Goal: Transaction & Acquisition: Purchase product/service

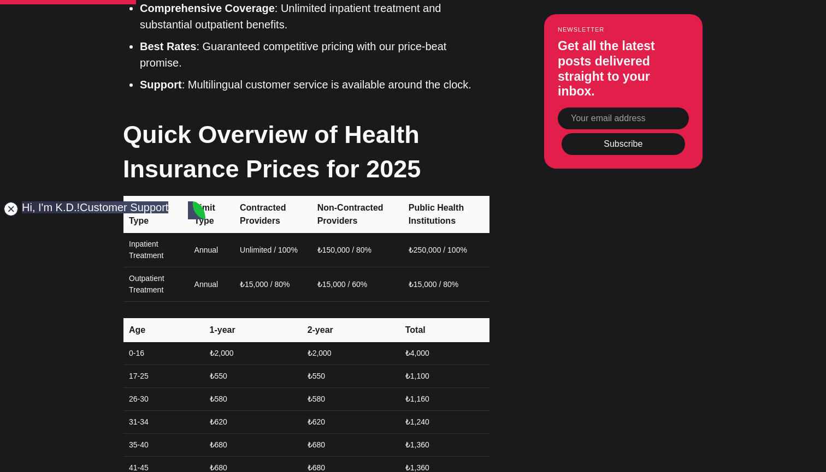
click at [12, 211] on jdiv at bounding box center [10, 208] width 15 height 15
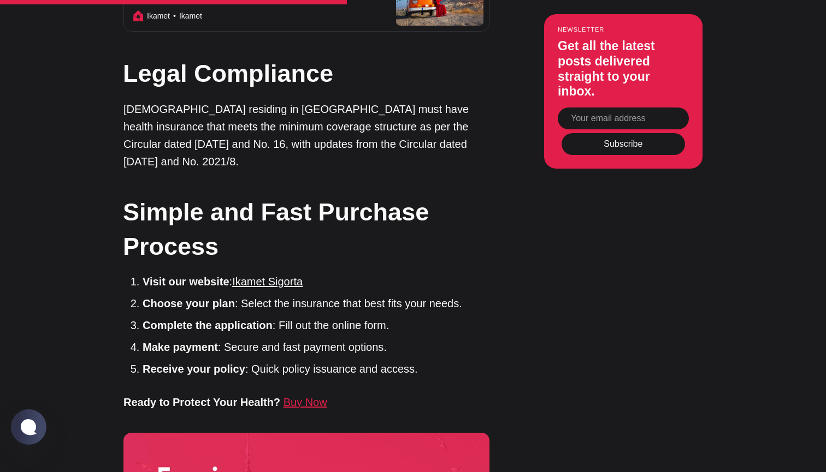
scroll to position [2086, 0]
click at [280, 276] on link "Ikamet Sigorta" at bounding box center [267, 282] width 70 height 12
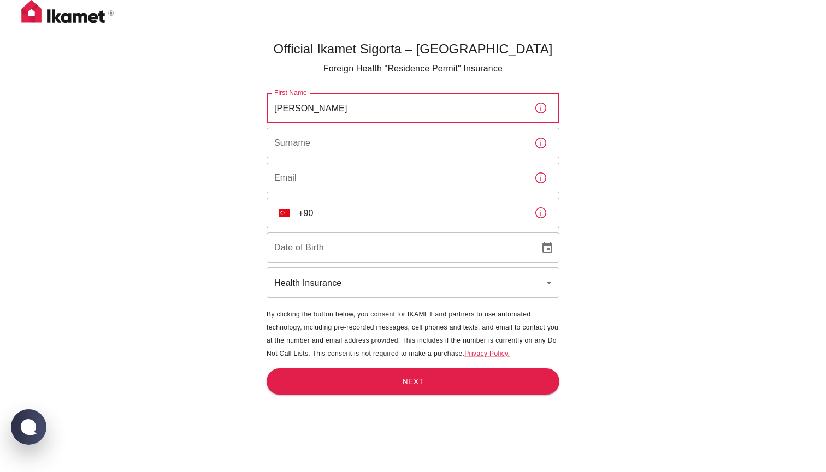
type input "[PERSON_NAME]"
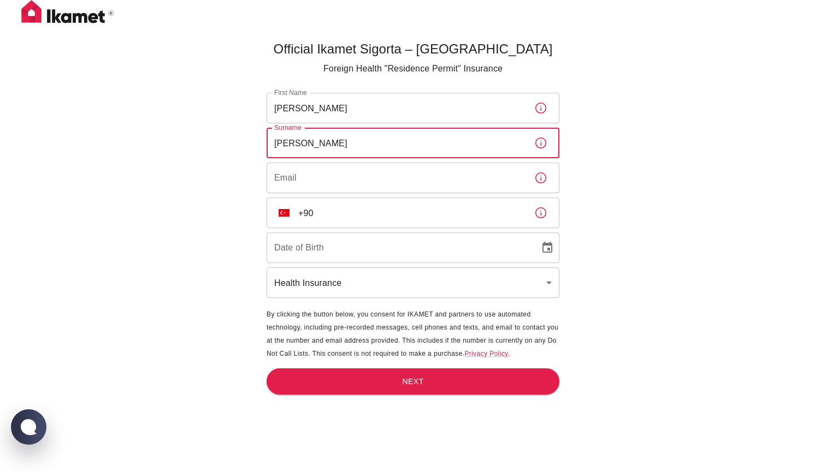
type input "[PERSON_NAME]"
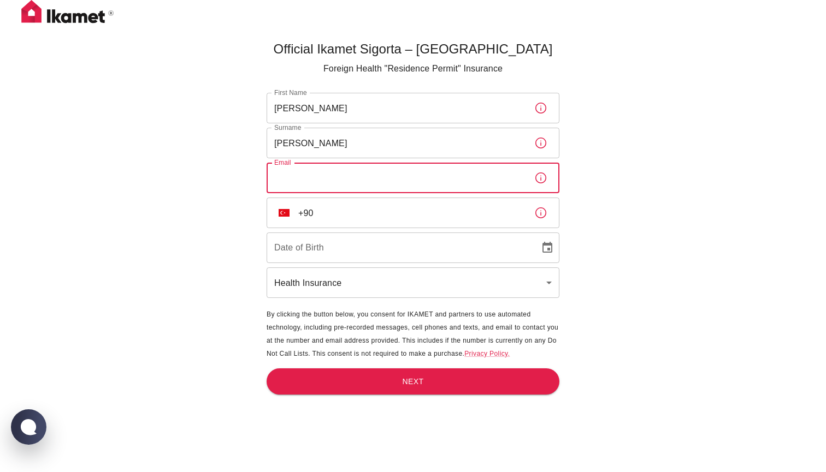
type input "[PERSON_NAME][EMAIL_ADDRESS][DOMAIN_NAME]"
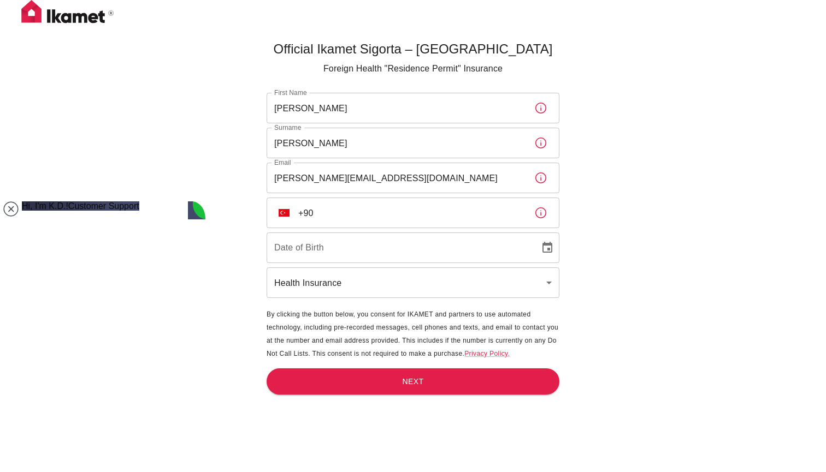
paste textarea "Merhaba, I am an Erasmus Student in [GEOGRAPHIC_DATA]. In order to apply for a …"
type textarea "Merhaba, I am an Erasmus Student in [GEOGRAPHIC_DATA]. In order to apply for a …"
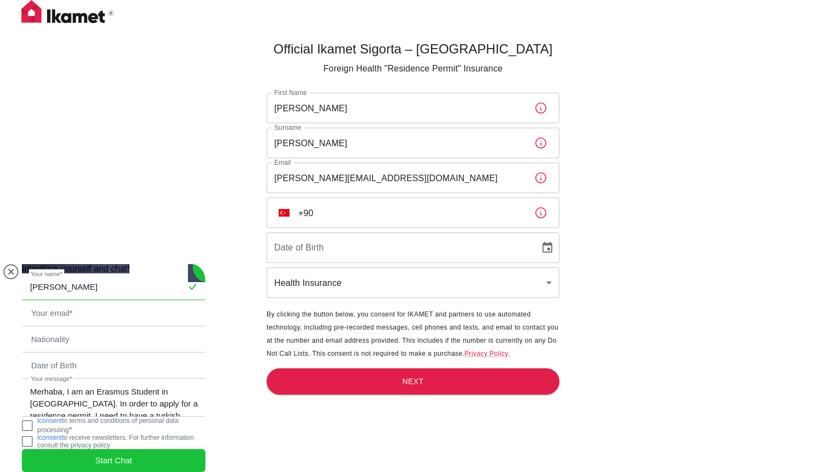
type input "[PERSON_NAME]"
type input "W"
type input "[PERSON_NAME][EMAIL_ADDRESS][DOMAIN_NAME]"
type input "a"
type input "S"
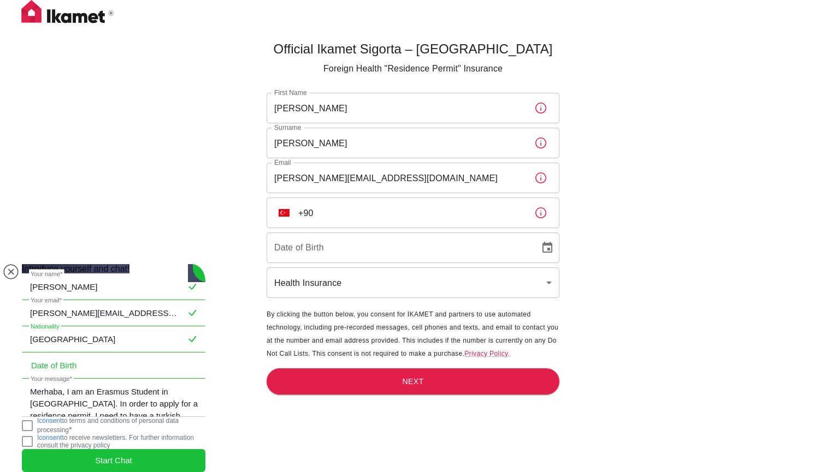
type input "[GEOGRAPHIC_DATA]"
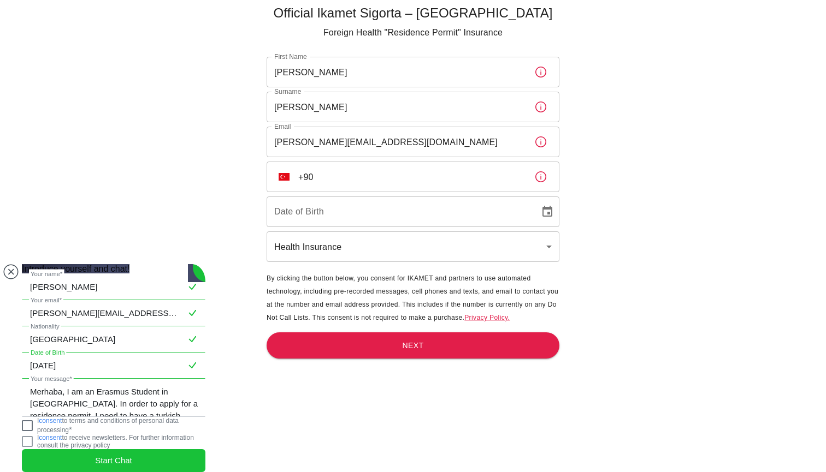
scroll to position [36, 0]
type input "[DATE]"
click at [33, 420] on jdiv at bounding box center [27, 425] width 11 height 11
click at [81, 449] on jdiv "Start Chat" at bounding box center [113, 460] width 183 height 23
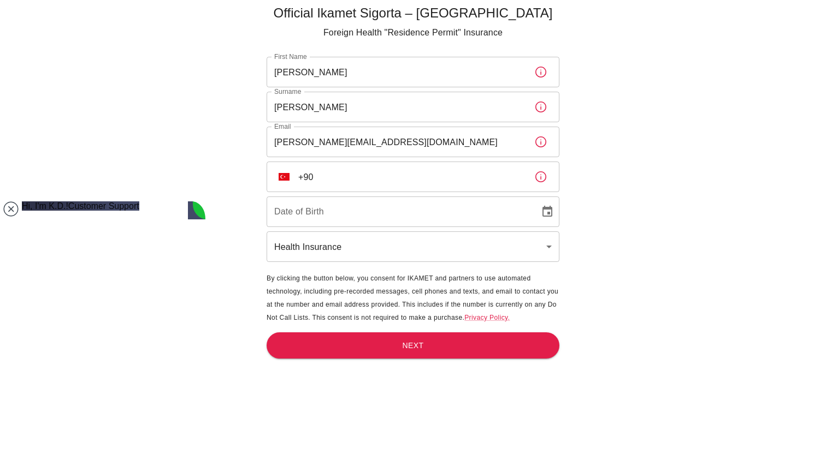
scroll to position [43, 0]
click at [286, 178] on img "Select country" at bounding box center [283, 177] width 11 height 8
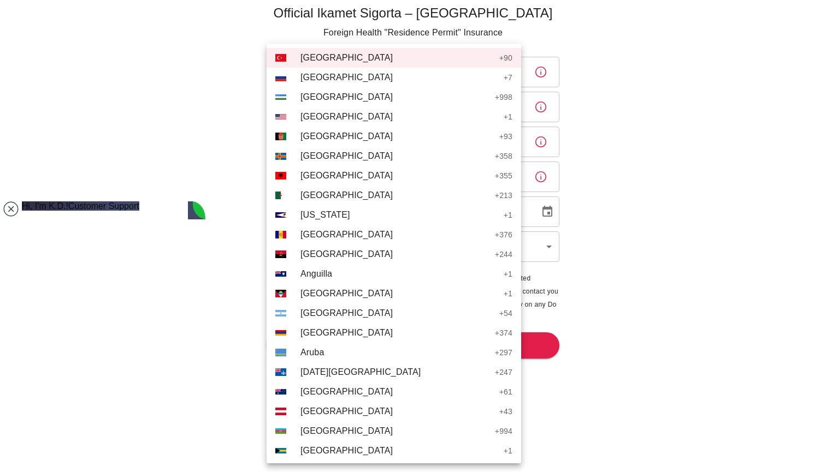
click at [319, 405] on li "AT [GEOGRAPHIC_DATA] + 43" at bounding box center [393, 412] width 254 height 20
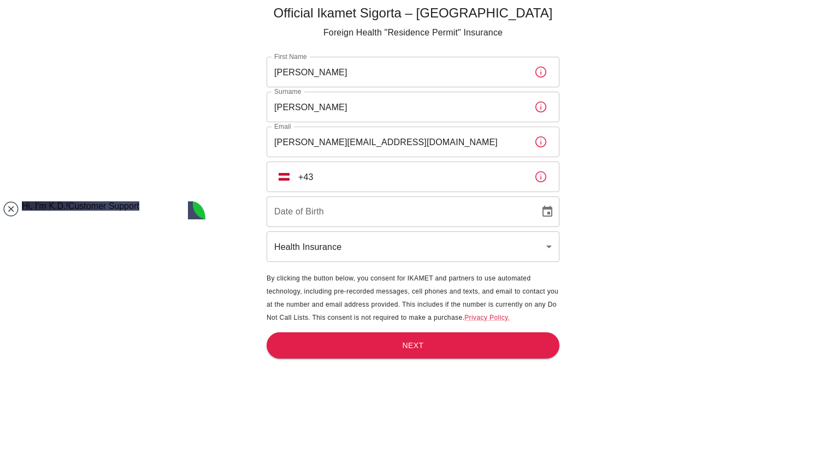
click at [363, 182] on input "+43" at bounding box center [411, 177] width 227 height 31
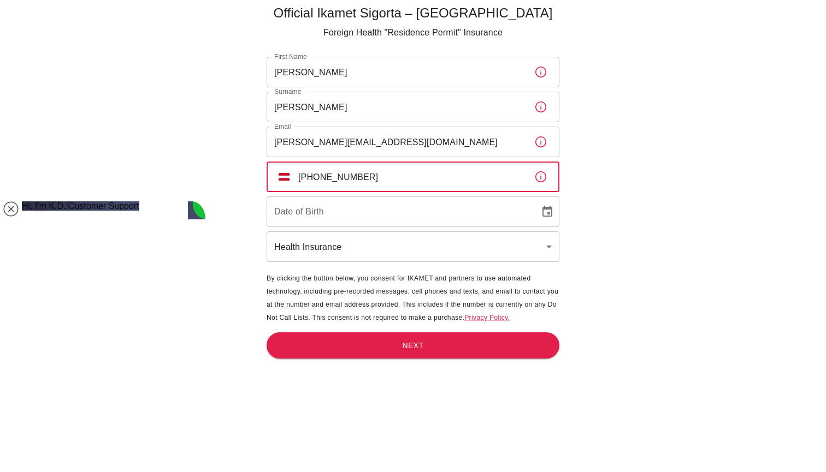
type input "[PHONE_NUMBER]"
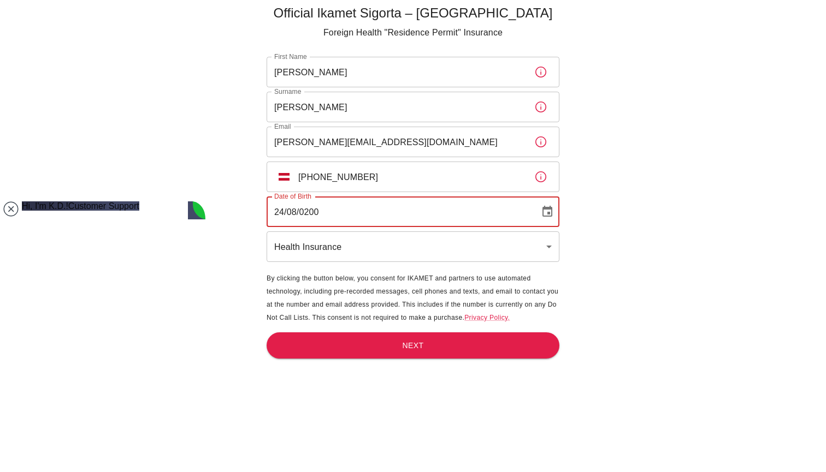
type input "[DATE]"
click at [364, 351] on button "Next" at bounding box center [412, 346] width 293 height 27
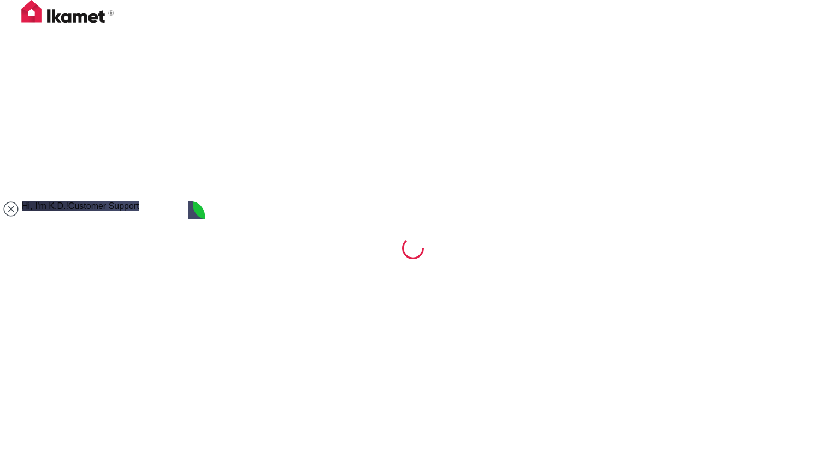
scroll to position [0, 0]
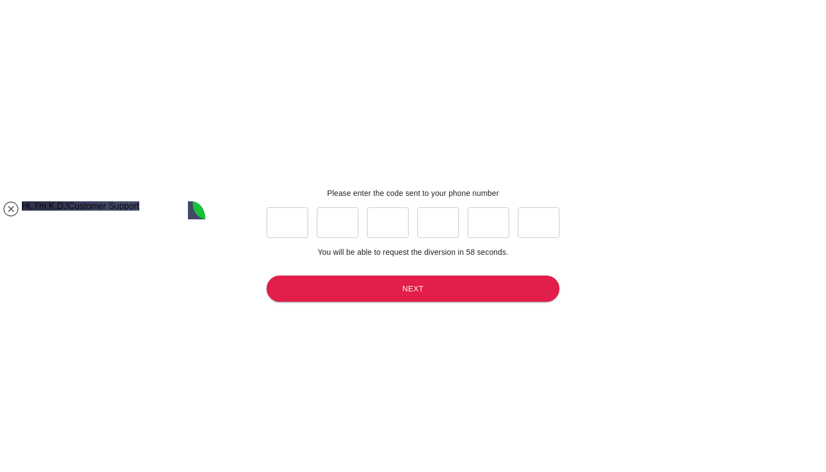
click at [289, 226] on input "text" at bounding box center [286, 222] width 41 height 31
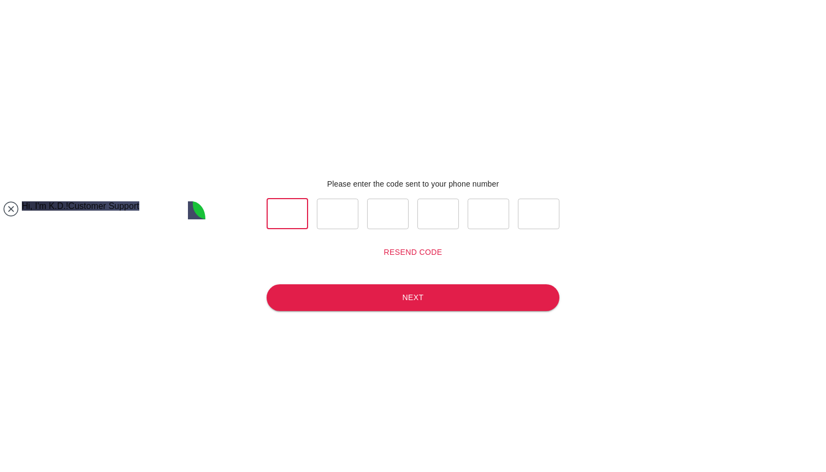
scroll to position [236, 0]
type textarea "as of [DATE]?"
type textarea "I see. Okay that sounds perfect. What do I have to do to make the contract?"
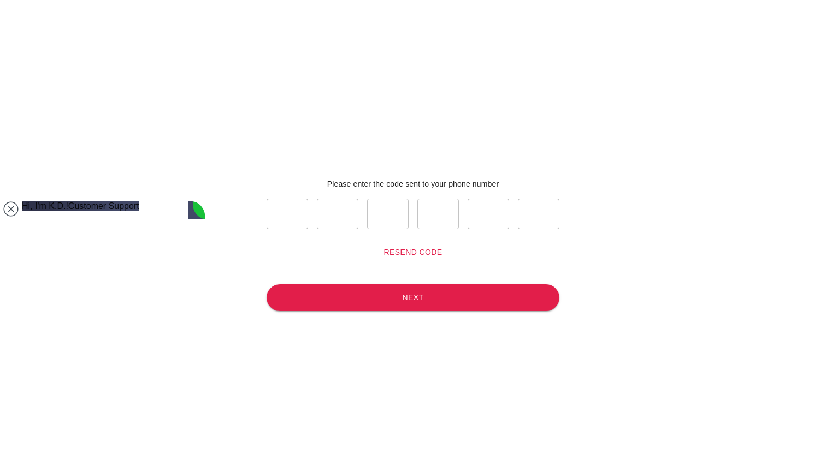
scroll to position [626, 0]
click at [428, 247] on button "Resend code" at bounding box center [412, 252] width 67 height 20
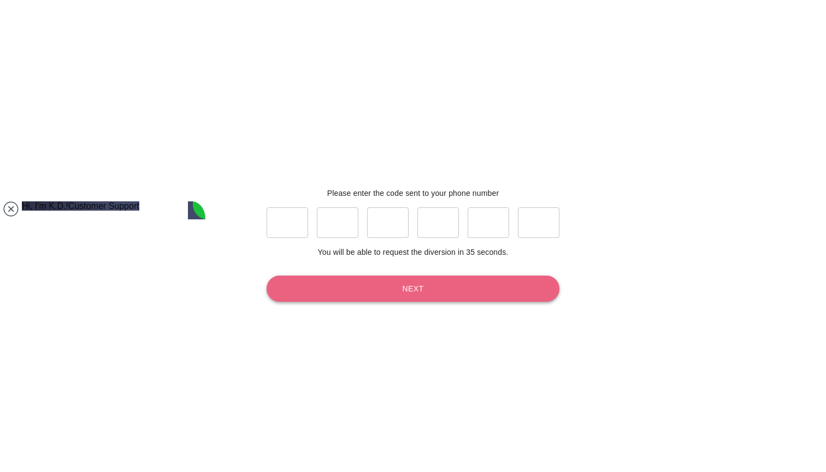
click at [435, 292] on button "Next" at bounding box center [412, 289] width 293 height 27
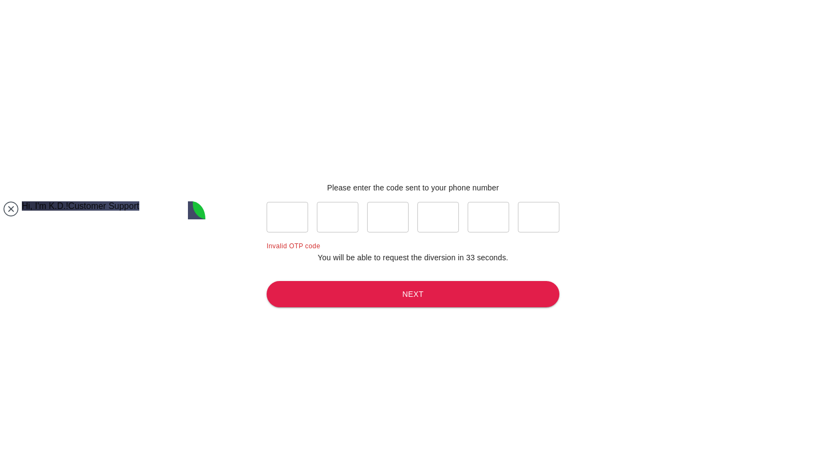
click at [302, 250] on p "Invalid OTP code" at bounding box center [412, 246] width 293 height 11
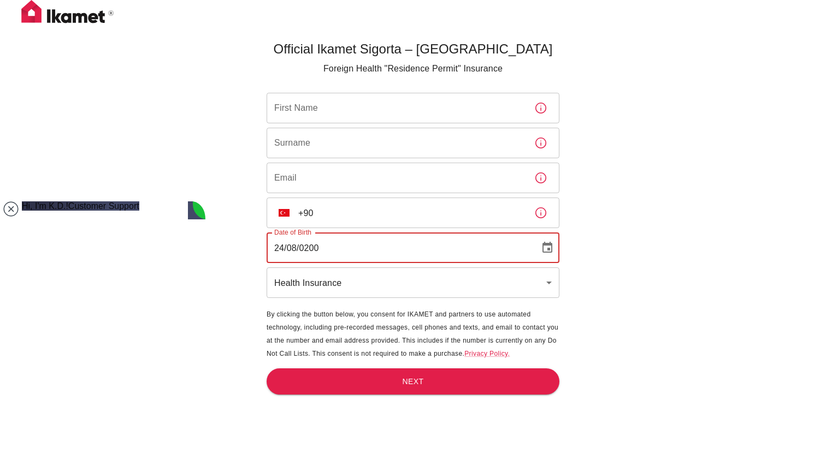
type input "[DATE]"
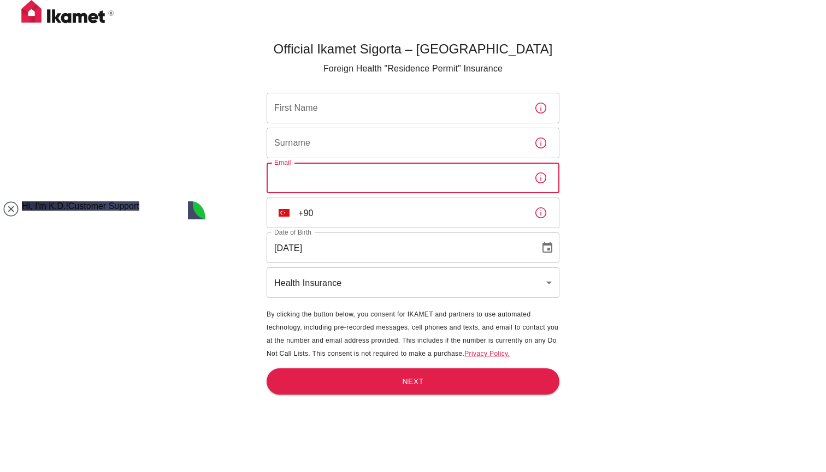
type input "[PERSON_NAME][EMAIL_ADDRESS][DOMAIN_NAME]"
click at [544, 216] on icon "button" at bounding box center [540, 212] width 13 height 13
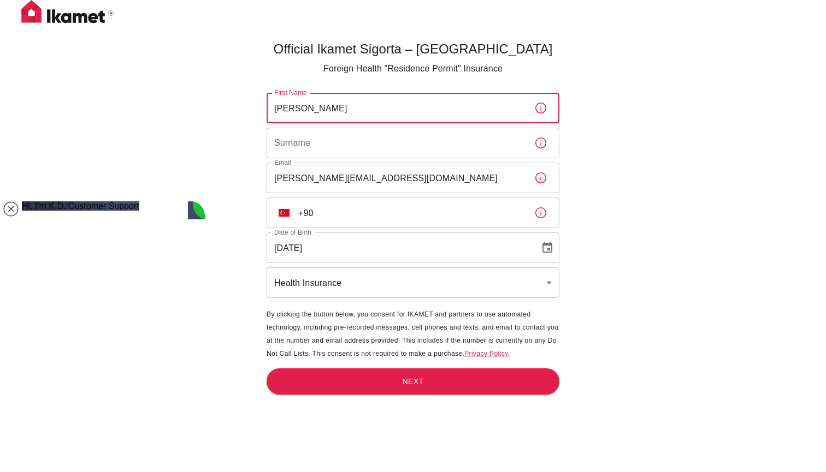
type input "[PERSON_NAME]"
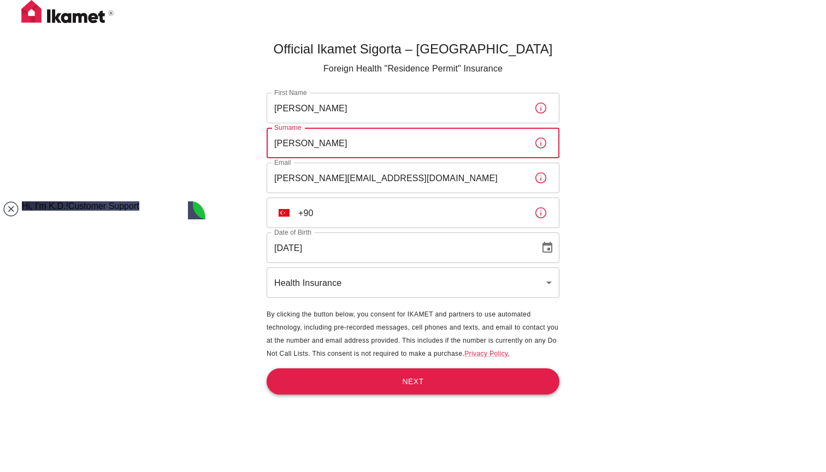
type input "[PERSON_NAME]"
click at [413, 382] on button "Next" at bounding box center [412, 382] width 293 height 27
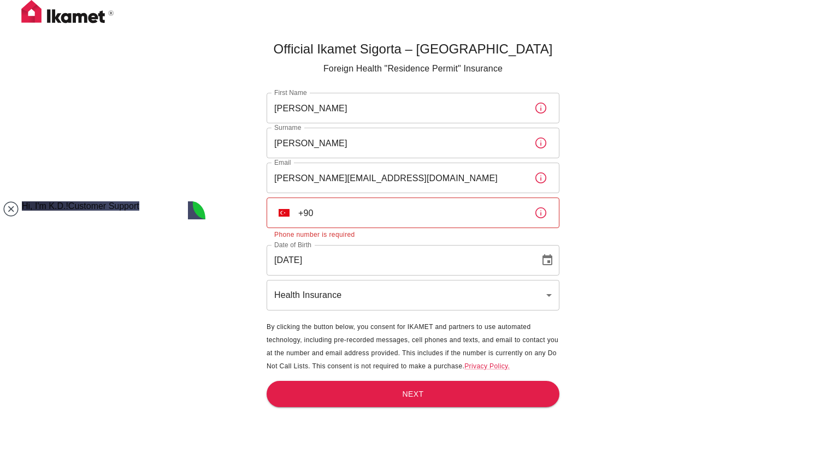
click at [287, 218] on button "TR" at bounding box center [284, 213] width 20 height 20
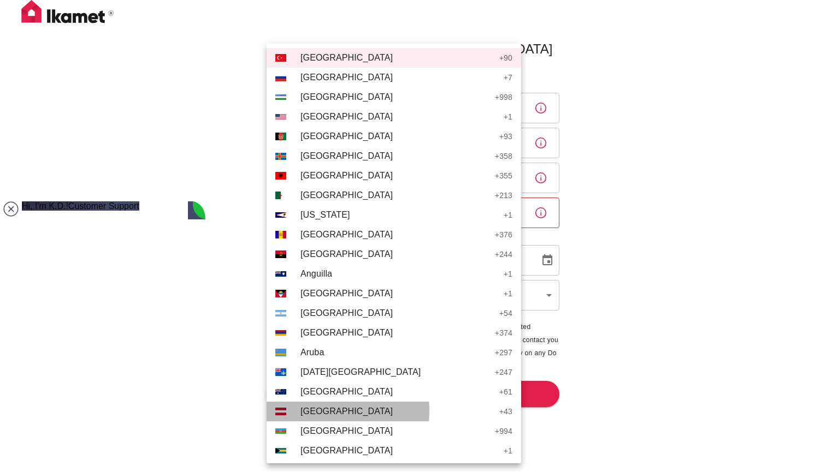
click at [313, 411] on span "[GEOGRAPHIC_DATA]" at bounding box center [396, 411] width 193 height 13
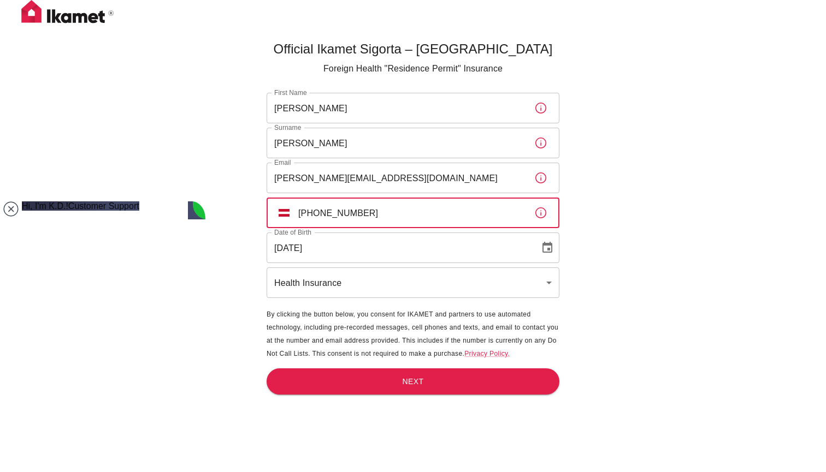
type input "[PHONE_NUMBER]"
click at [390, 385] on button "Next" at bounding box center [412, 382] width 293 height 27
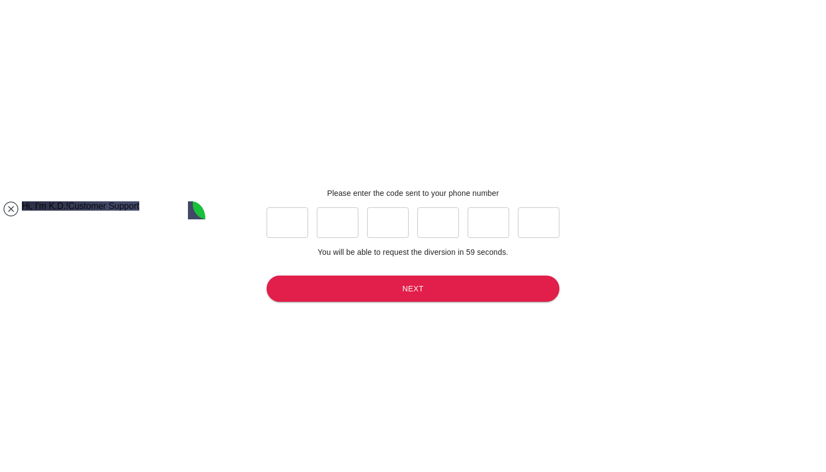
click at [288, 226] on input "text" at bounding box center [286, 222] width 41 height 31
type input "1"
type input "2"
type input "4"
type input "1"
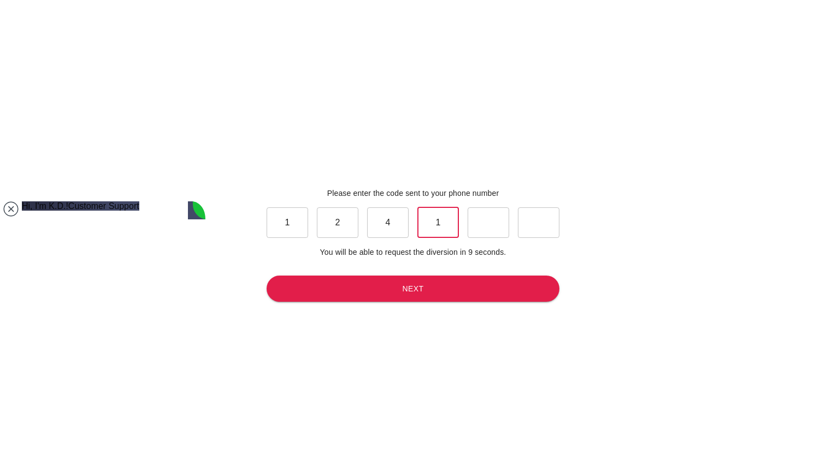
type input "1"
type input "9"
click at [329, 286] on button "Next" at bounding box center [412, 289] width 293 height 27
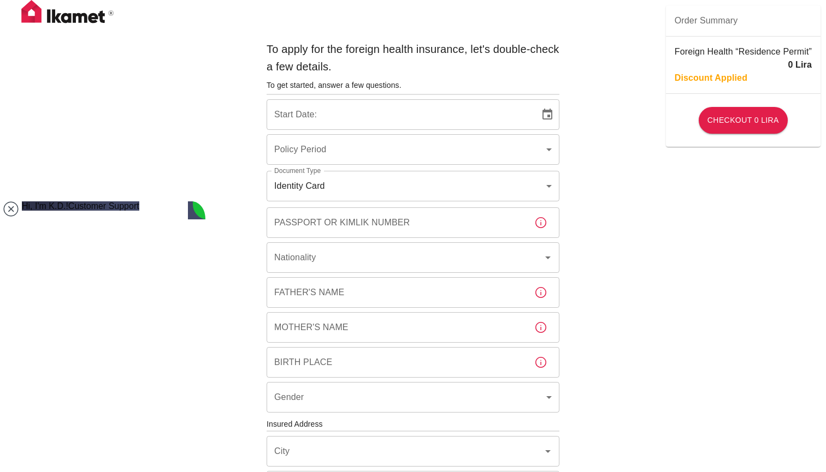
type input "b7343ef8-d55e-4554-96a8-76e30347e985"
type input "[DATE]"
type textarea "Unfortunately the link you sent is not working, so I will do it trough the web …"
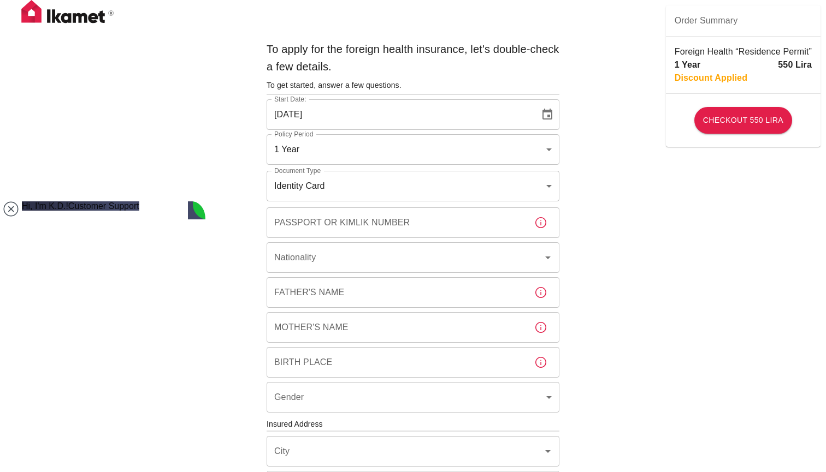
scroll to position [733, 0]
click at [375, 145] on body "To apply for the foreign health insurance, let's double-check a few details. To…" at bounding box center [413, 423] width 826 height 846
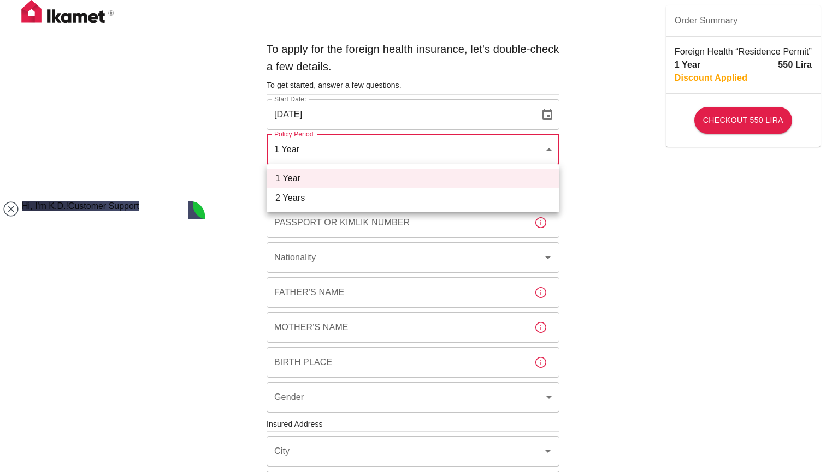
click at [375, 145] on div at bounding box center [413, 236] width 826 height 472
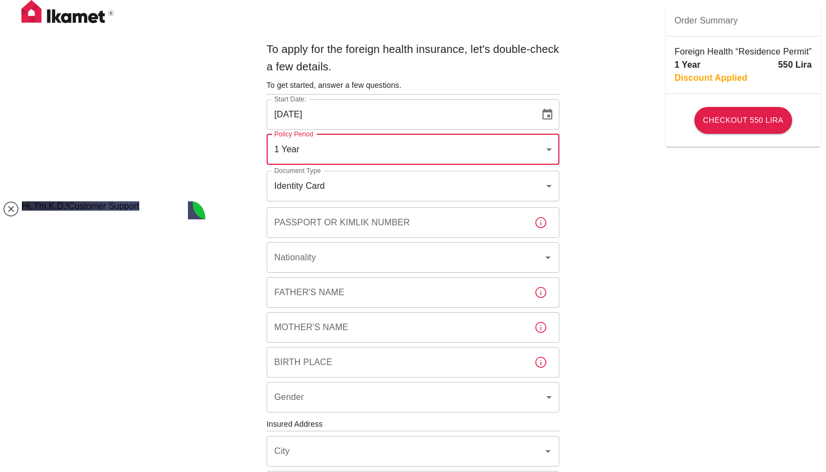
click at [357, 181] on body "To apply for the foreign health insurance, let's double-check a few details. To…" at bounding box center [413, 423] width 826 height 846
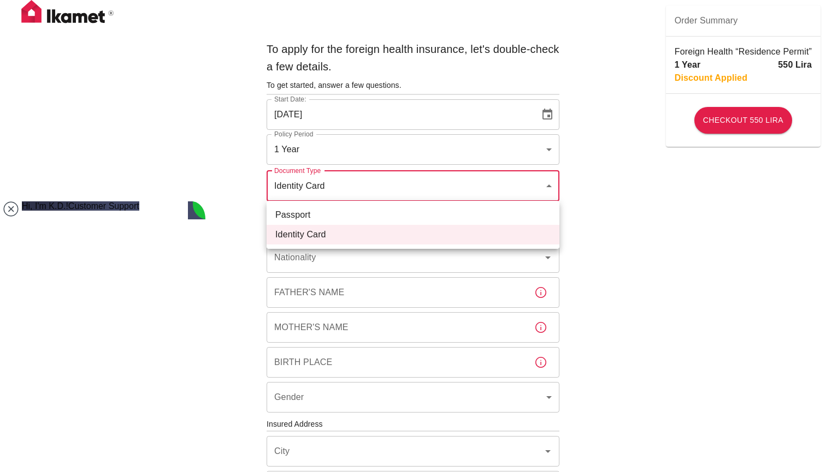
click at [336, 207] on li "Passport" at bounding box center [412, 215] width 293 height 20
type input "passport"
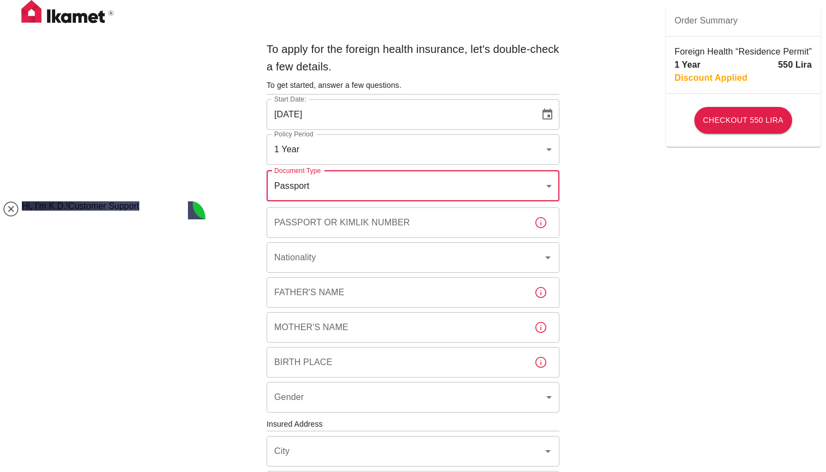
click at [334, 215] on input "Passport or Kimlik Number" at bounding box center [395, 222] width 259 height 31
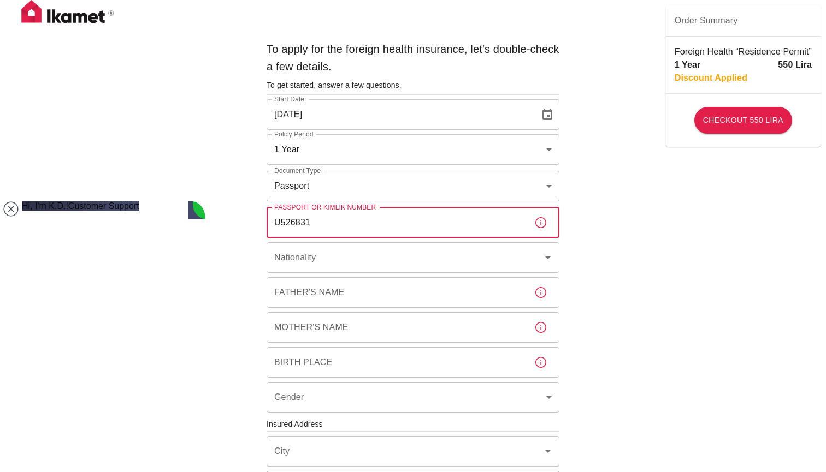
scroll to position [846, 0]
type input "U5268314"
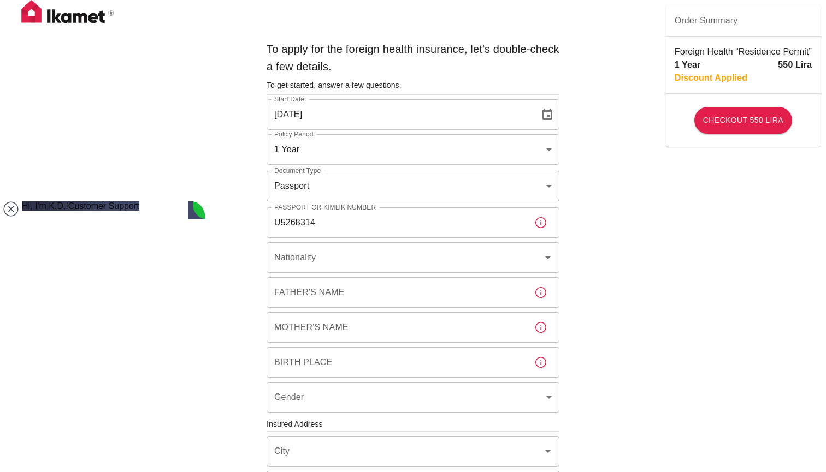
scroll to position [893, 0]
type textarea "No thank you that's fine. I just need a [DEMOGRAPHIC_DATA] contract from the in…"
type textarea "o"
type textarea "a"
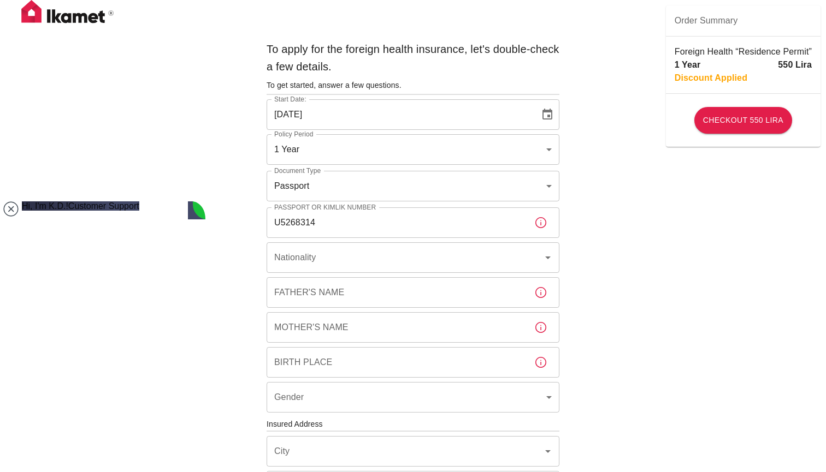
scroll to position [1052, 0]
type textarea "p"
type textarea "Y"
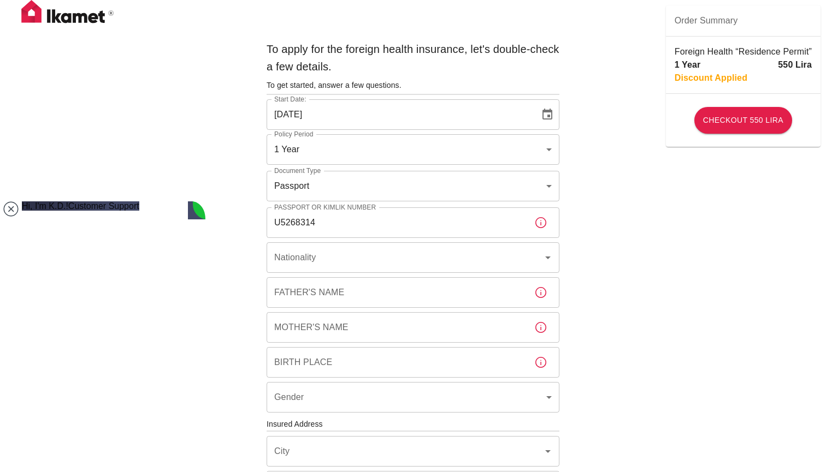
type textarea "t"
type textarea "yes, but the contract I get will be in turkish, not in englisch, am I right?"
click at [367, 262] on input "Nationality" at bounding box center [397, 257] width 252 height 21
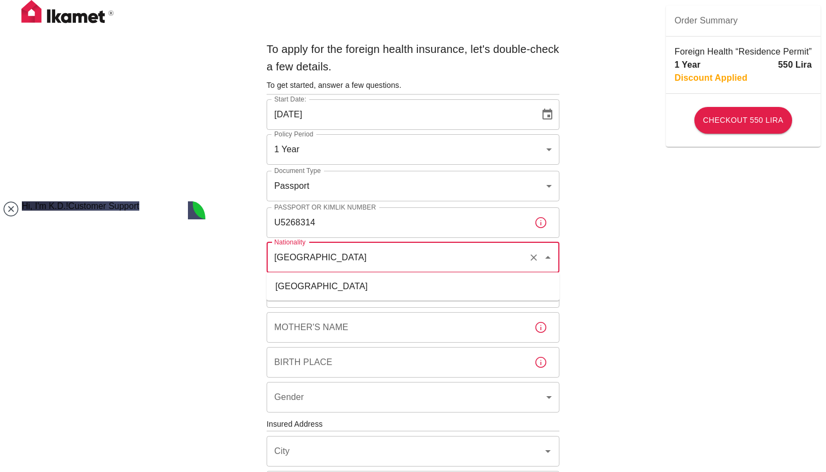
click at [305, 282] on li "[GEOGRAPHIC_DATA]" at bounding box center [412, 287] width 293 height 20
type input "[GEOGRAPHIC_DATA]"
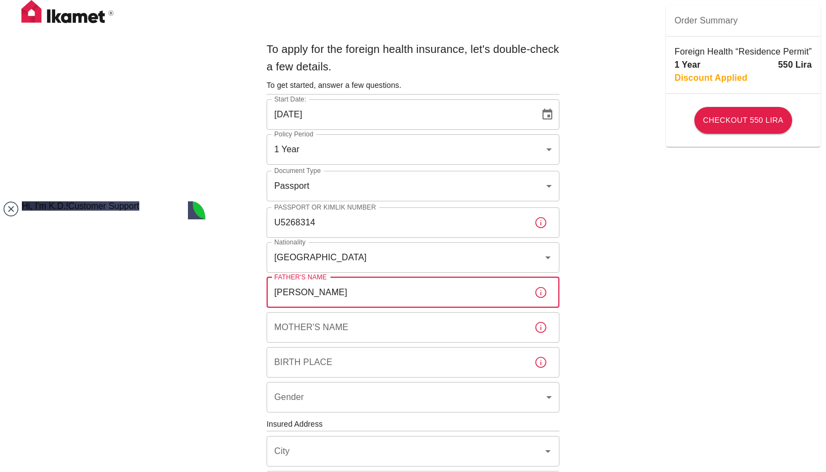
scroll to position [1218, 0]
type input "[PERSON_NAME]"
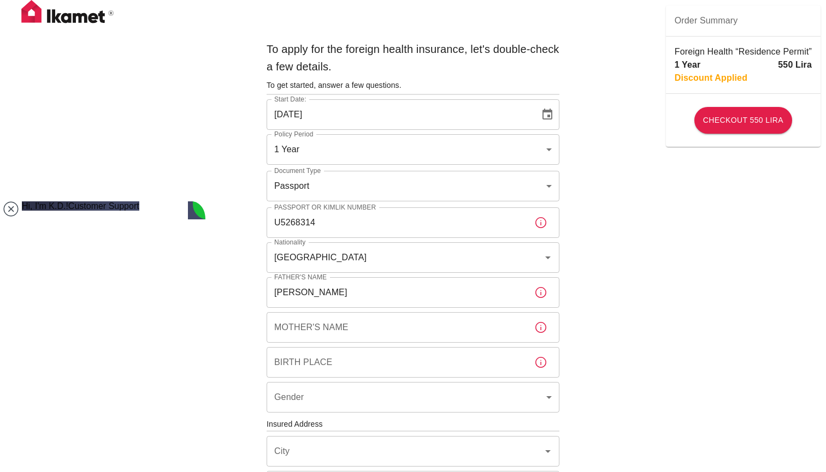
type textarea "perfect"
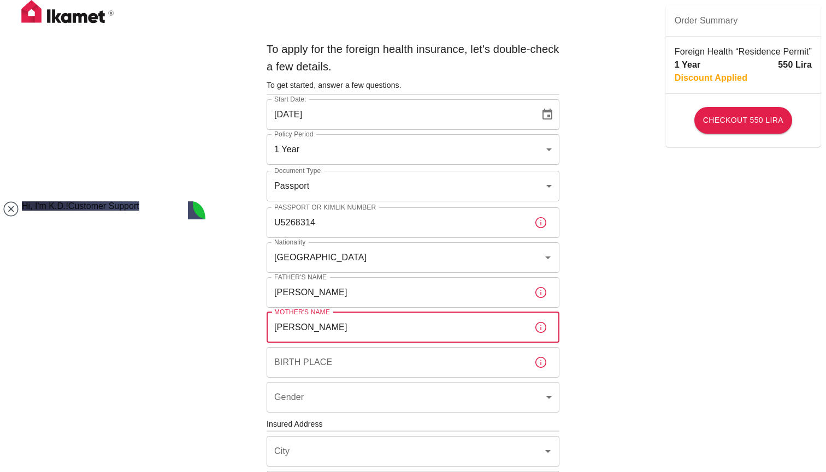
type input "[PERSON_NAME]"
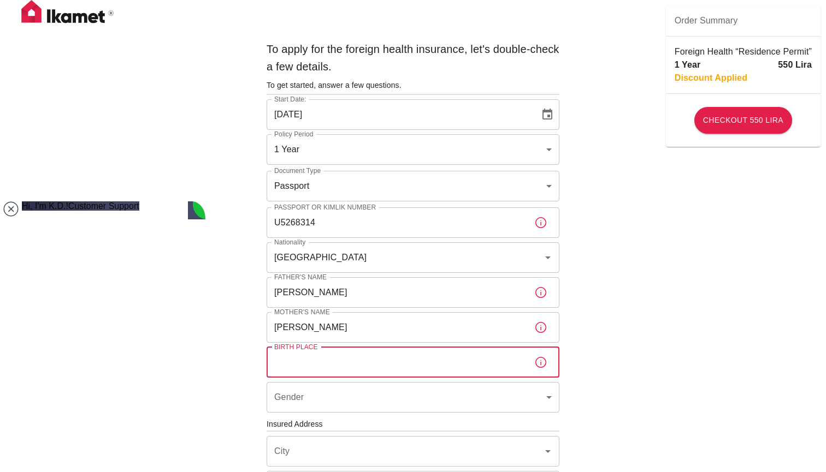
click at [288, 364] on input "Birth Place" at bounding box center [395, 362] width 259 height 31
type input "Schladming/[GEOGRAPHIC_DATA]"
click at [278, 389] on body "To apply for the foreign health insurance, let's double-check a few details. To…" at bounding box center [413, 423] width 826 height 846
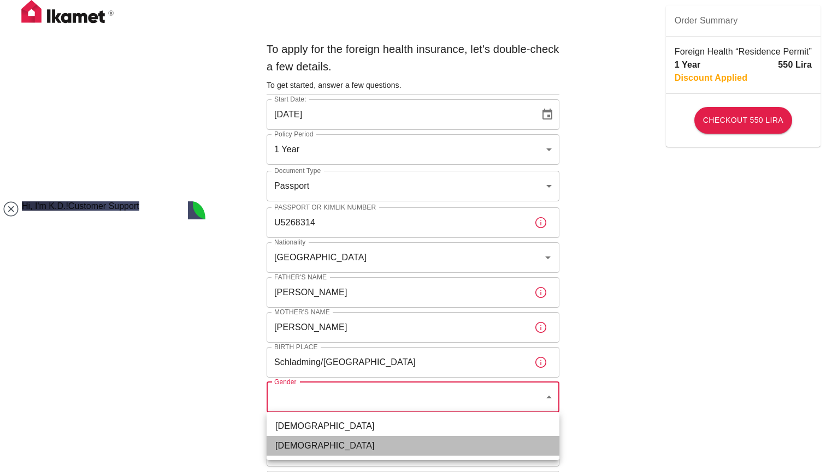
click at [289, 447] on li "[DEMOGRAPHIC_DATA]" at bounding box center [412, 446] width 293 height 20
type input "[DEMOGRAPHIC_DATA]"
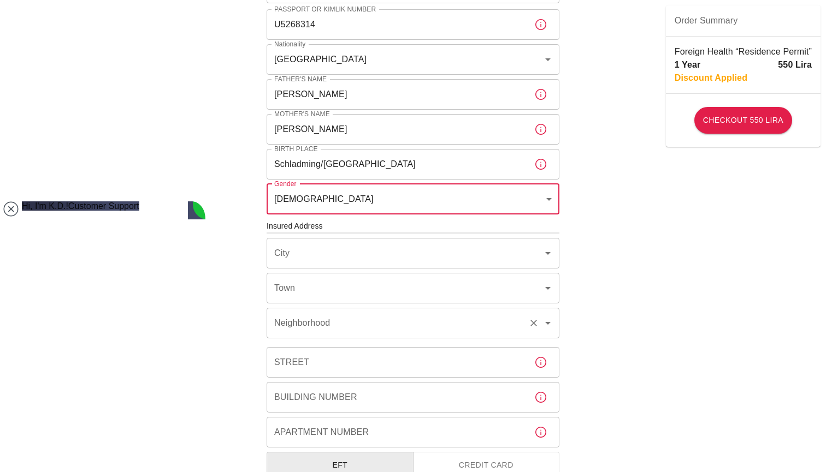
scroll to position [212, 0]
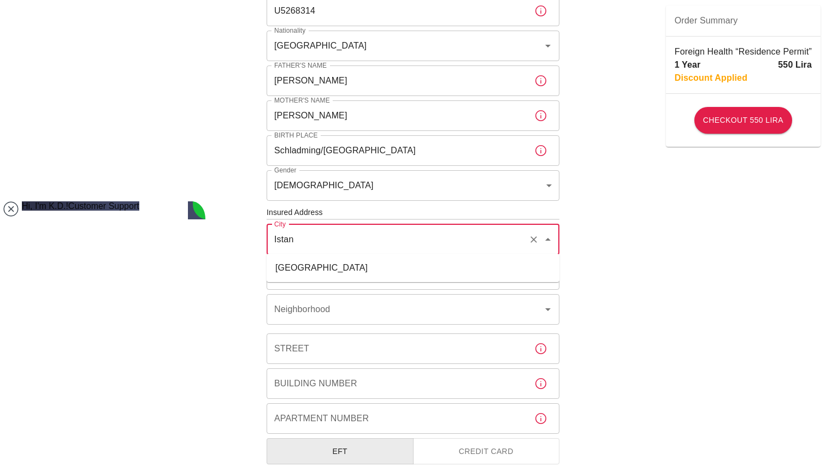
click at [400, 272] on li "[GEOGRAPHIC_DATA]" at bounding box center [412, 268] width 293 height 20
type input "[GEOGRAPHIC_DATA]"
click at [363, 278] on input "Town" at bounding box center [397, 274] width 252 height 21
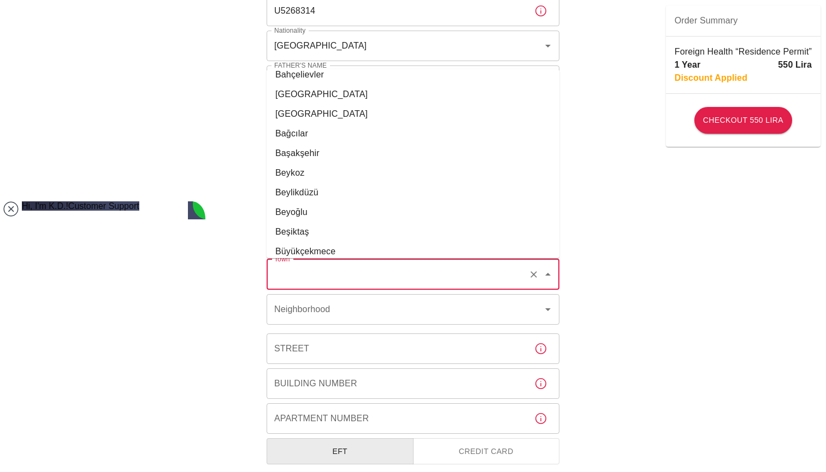
scroll to position [105, 0]
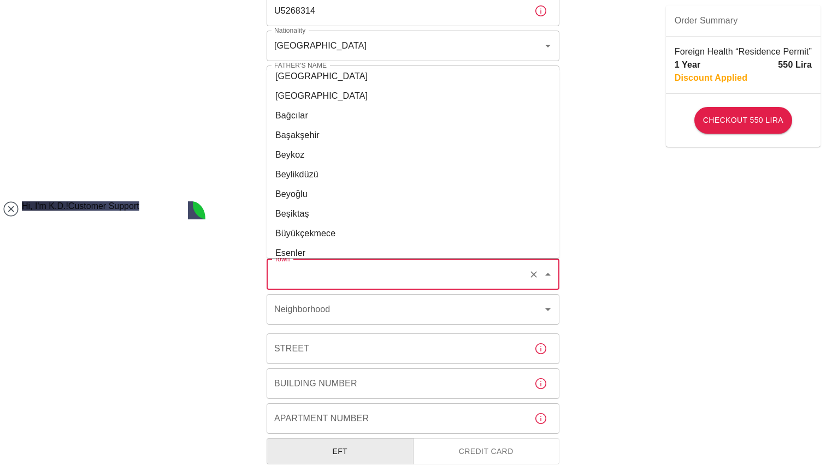
click at [304, 198] on li "Beyoğlu" at bounding box center [412, 195] width 293 height 20
type input "Beyoğlu"
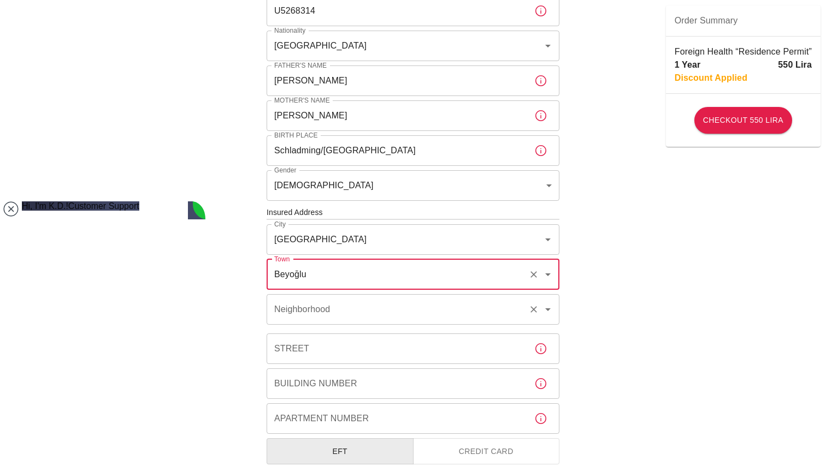
click at [311, 306] on div "Neighborhood Neighborhood" at bounding box center [412, 309] width 293 height 31
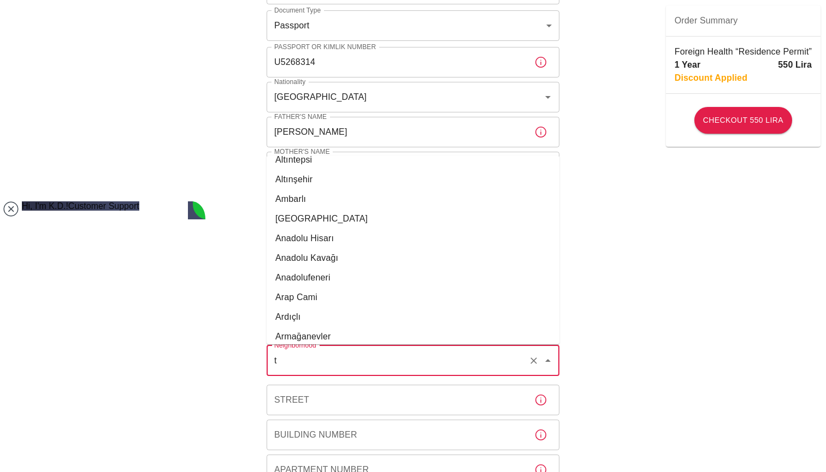
scroll to position [0, 0]
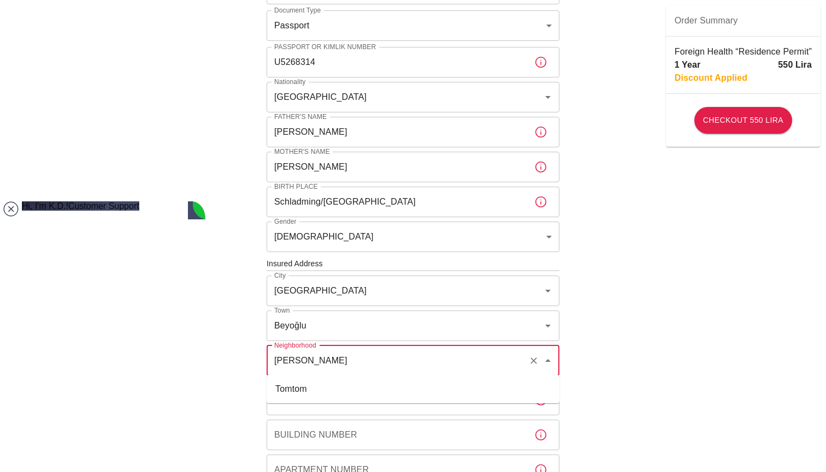
click at [319, 397] on li "Tomtom" at bounding box center [412, 389] width 293 height 20
type input "Tomtom"
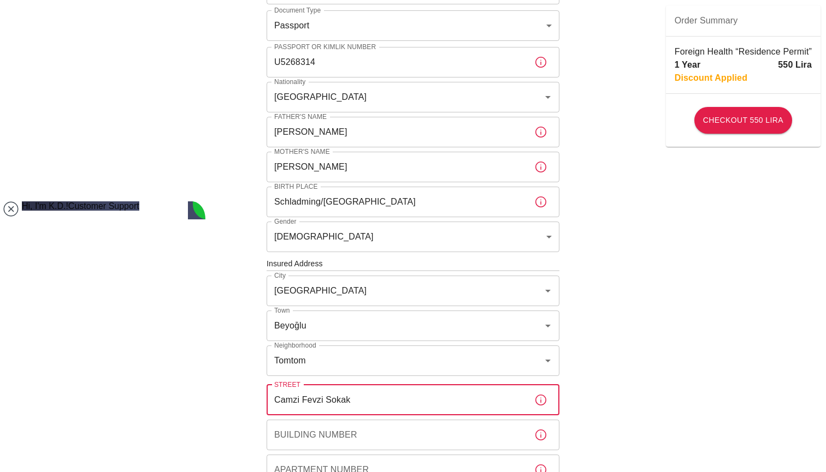
type input "Camzi Fevzi Sokak"
click at [298, 439] on input "Building Number" at bounding box center [395, 435] width 259 height 31
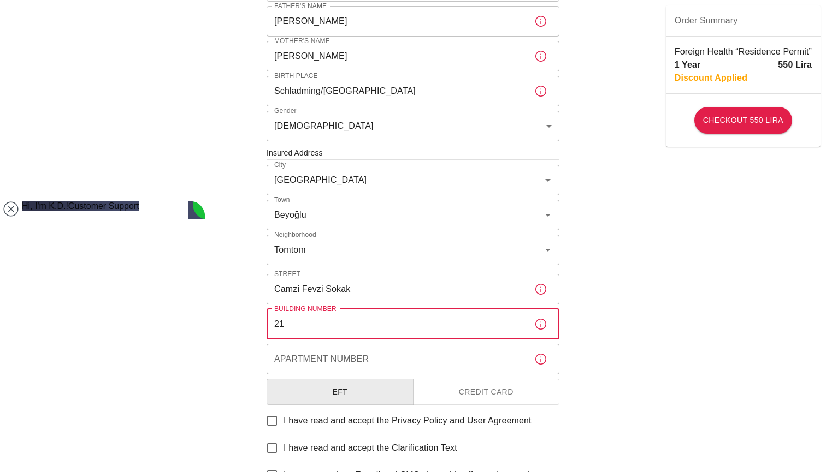
scroll to position [298, 0]
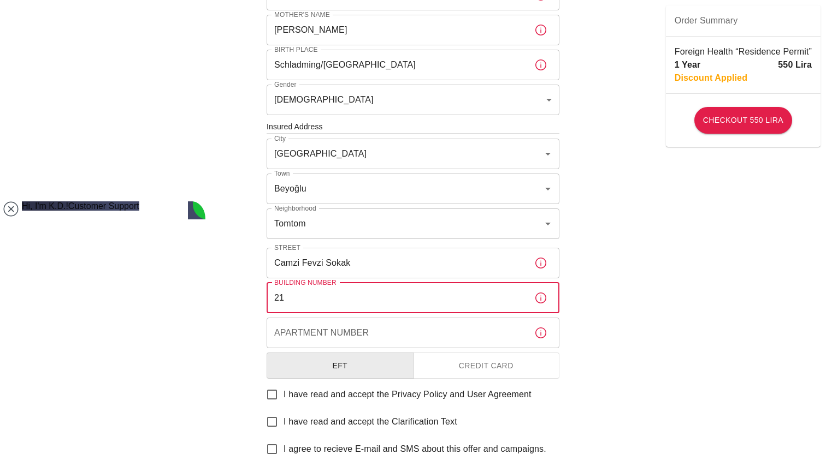
type input "21"
click at [361, 336] on input "Apartment Number" at bounding box center [395, 333] width 259 height 31
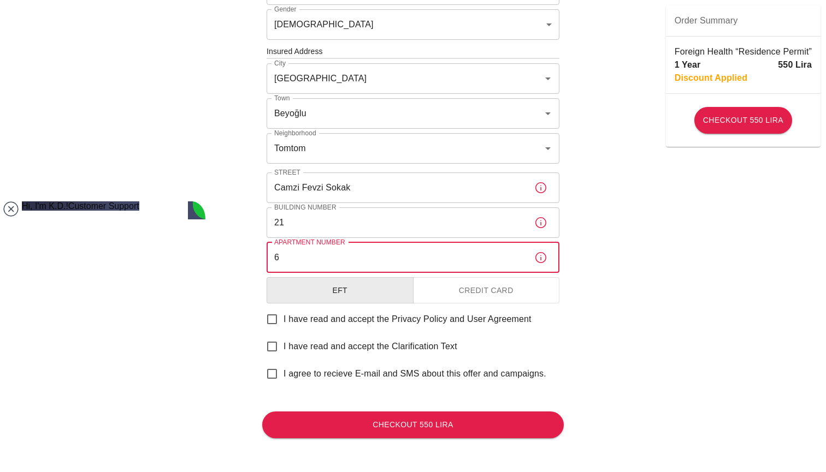
scroll to position [372, 0]
type input "6"
click at [472, 300] on button "Credit Card" at bounding box center [486, 291] width 147 height 27
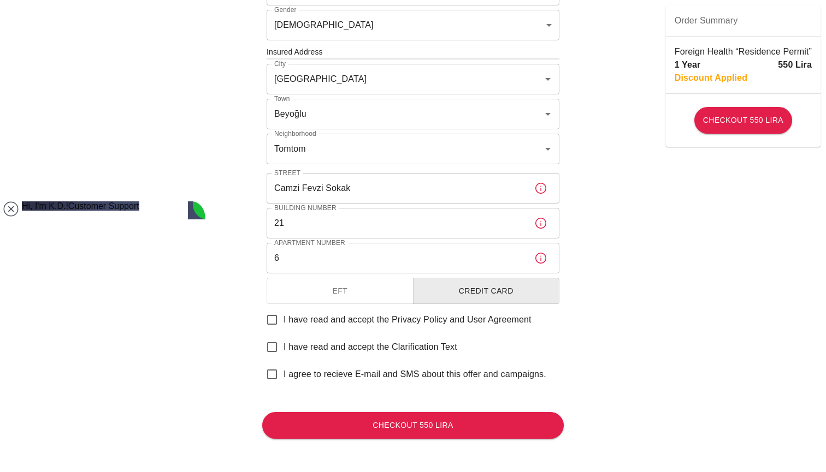
click at [447, 317] on span "I have read and accept the Privacy Policy and User Agreement" at bounding box center [407, 319] width 248 height 13
click at [283, 317] on input "I have read and accept the Privacy Policy and User Agreement" at bounding box center [271, 320] width 23 height 23
checkbox input "true"
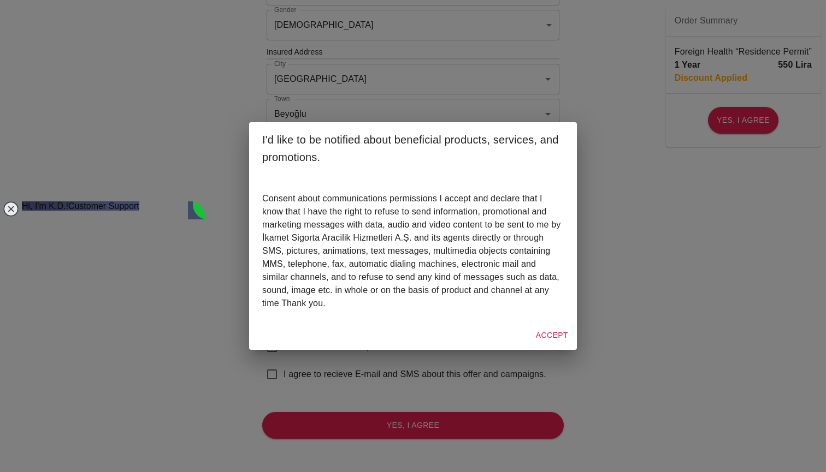
click at [561, 335] on button "Accept" at bounding box center [551, 335] width 41 height 20
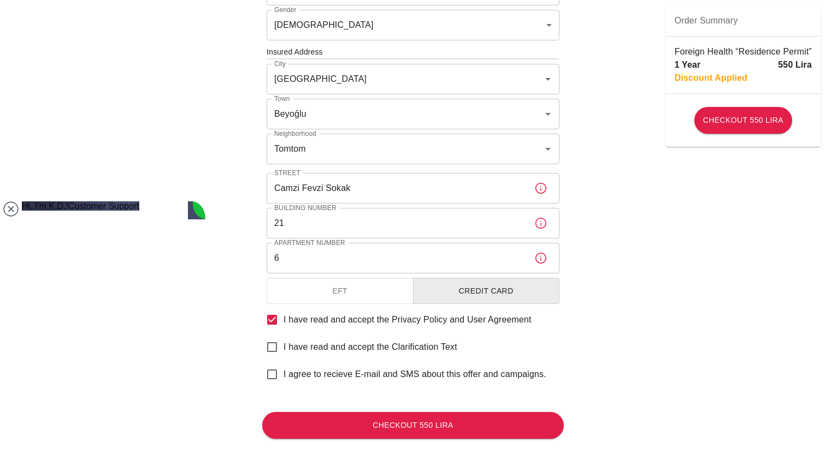
click at [423, 347] on span "I have read and accept the Clarification Text" at bounding box center [370, 347] width 174 height 13
click at [283, 347] on input "I have read and accept the Clarification Text" at bounding box center [271, 347] width 23 height 23
checkbox input "true"
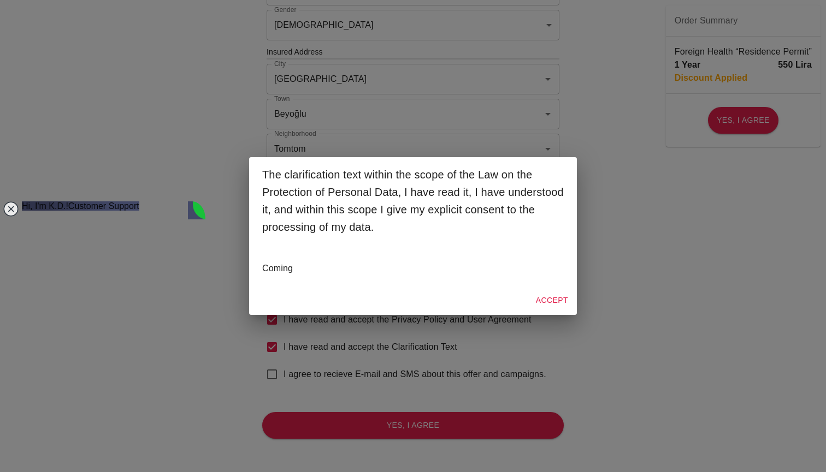
click at [554, 301] on button "Accept" at bounding box center [551, 300] width 41 height 20
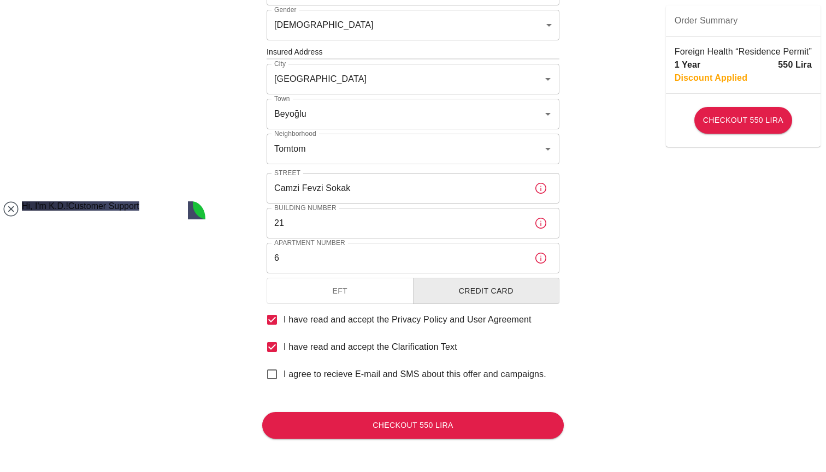
click at [468, 373] on span "I agree to recieve E-mail and SMS about this offer and campaigns." at bounding box center [414, 374] width 263 height 13
click at [283, 373] on input "I agree to recieve E-mail and SMS about this offer and campaigns." at bounding box center [271, 374] width 23 height 23
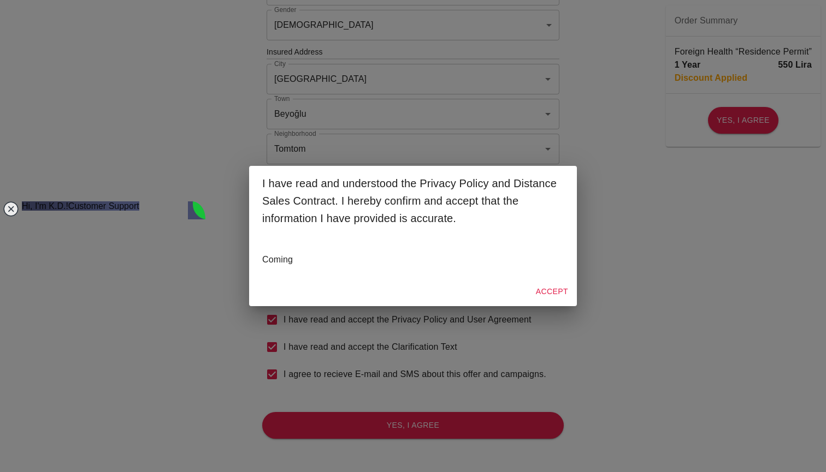
click at [543, 290] on button "Accept" at bounding box center [551, 292] width 41 height 20
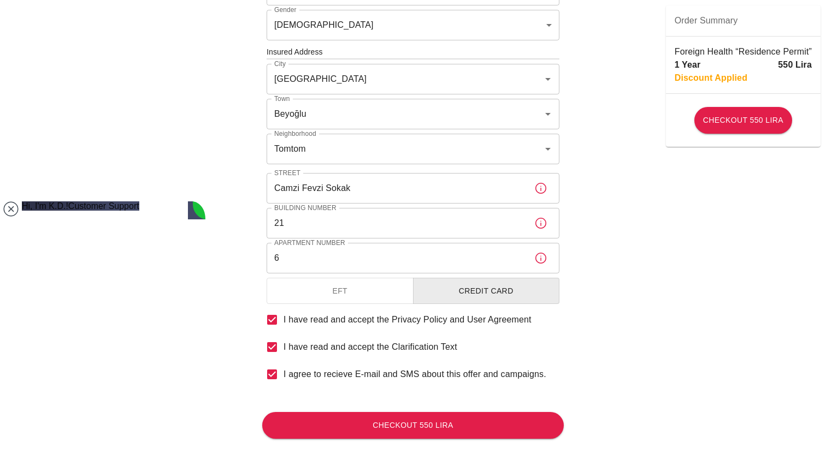
click at [273, 372] on input "I agree to recieve E-mail and SMS about this offer and campaigns." at bounding box center [271, 374] width 23 height 23
checkbox input "false"
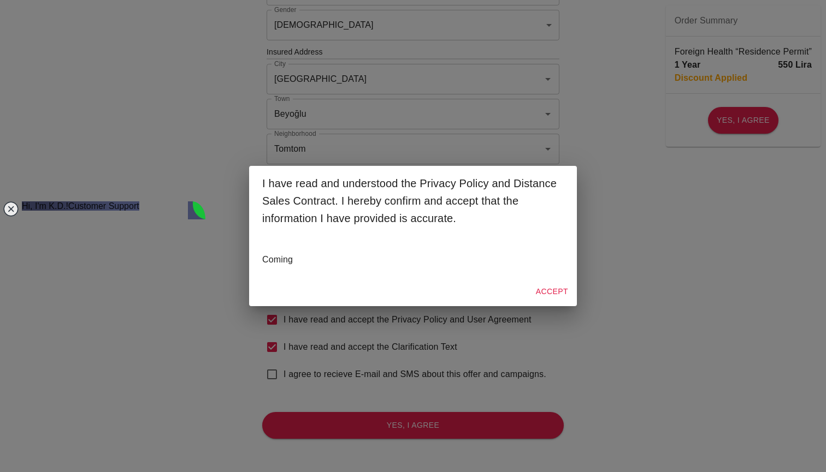
click at [551, 293] on button "Accept" at bounding box center [551, 292] width 41 height 20
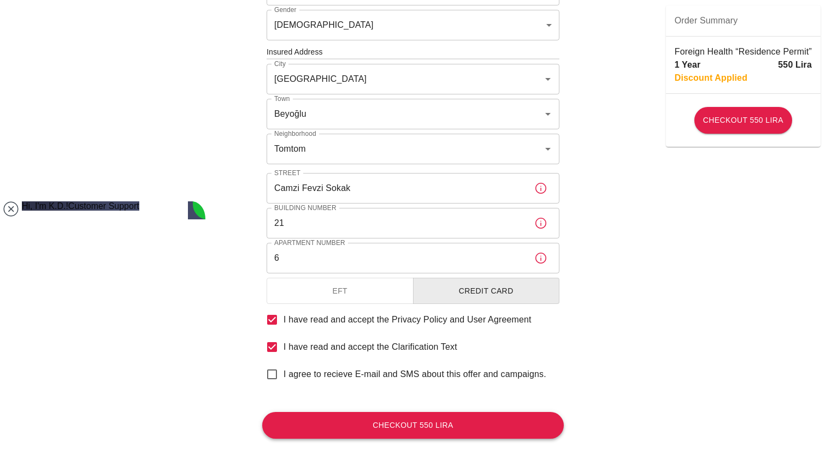
click at [500, 420] on button "Checkout 550 Lira" at bounding box center [412, 425] width 301 height 27
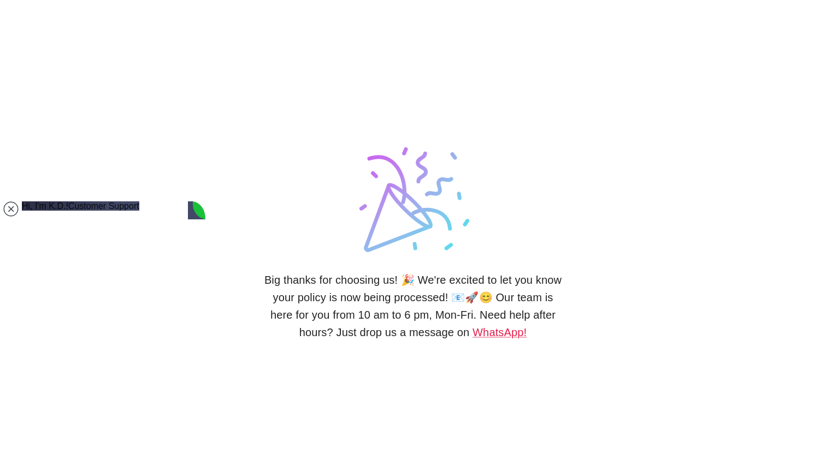
scroll to position [1315, 0]
type textarea "Thanks a lot"
